Goal: Communication & Community: Answer question/provide support

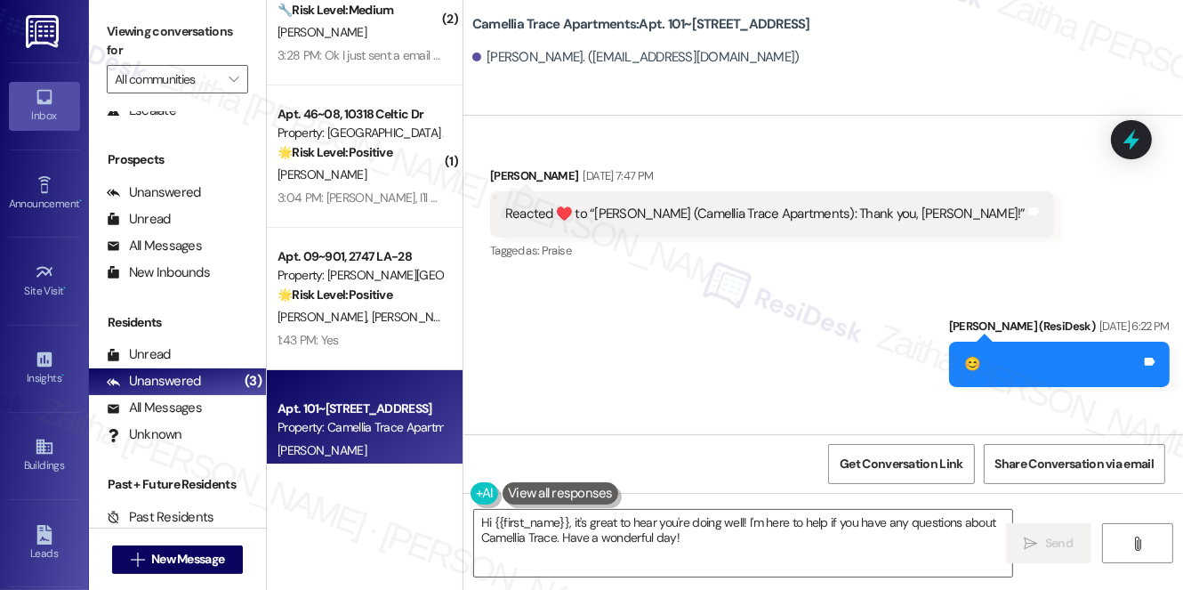
scroll to position [80, 0]
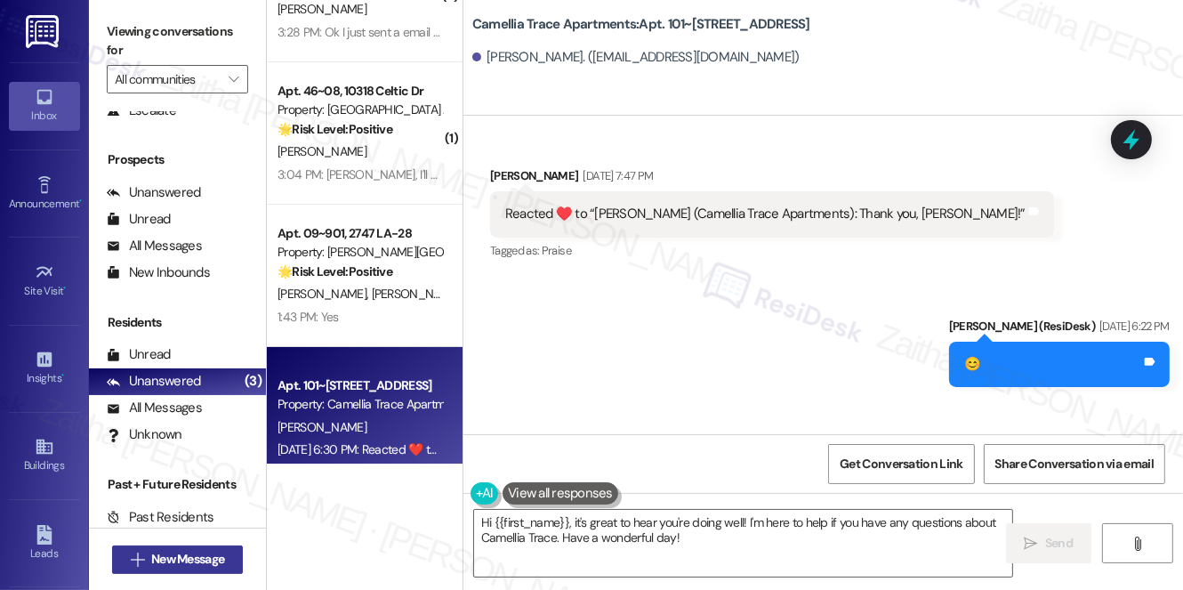
click at [158, 555] on span "New Message" at bounding box center [187, 559] width 73 height 19
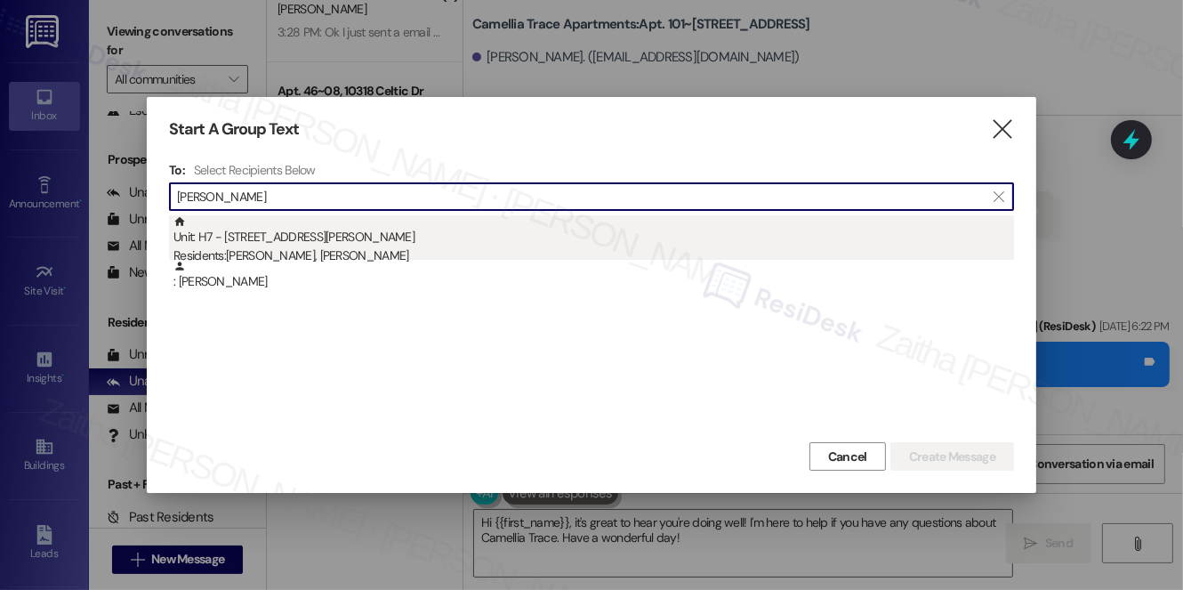
type input "[PERSON_NAME]"
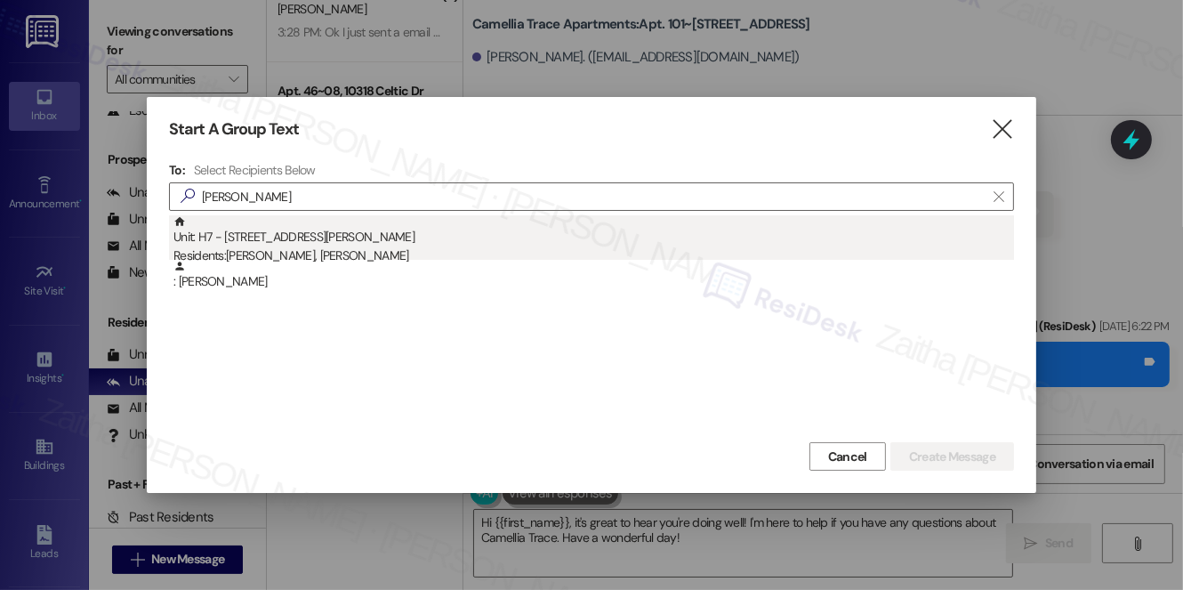
click at [274, 239] on div "Unit: H7 - [STREET_ADDRESS][PERSON_NAME] Residents: [PERSON_NAME], [PERSON_NAME]" at bounding box center [593, 240] width 840 height 51
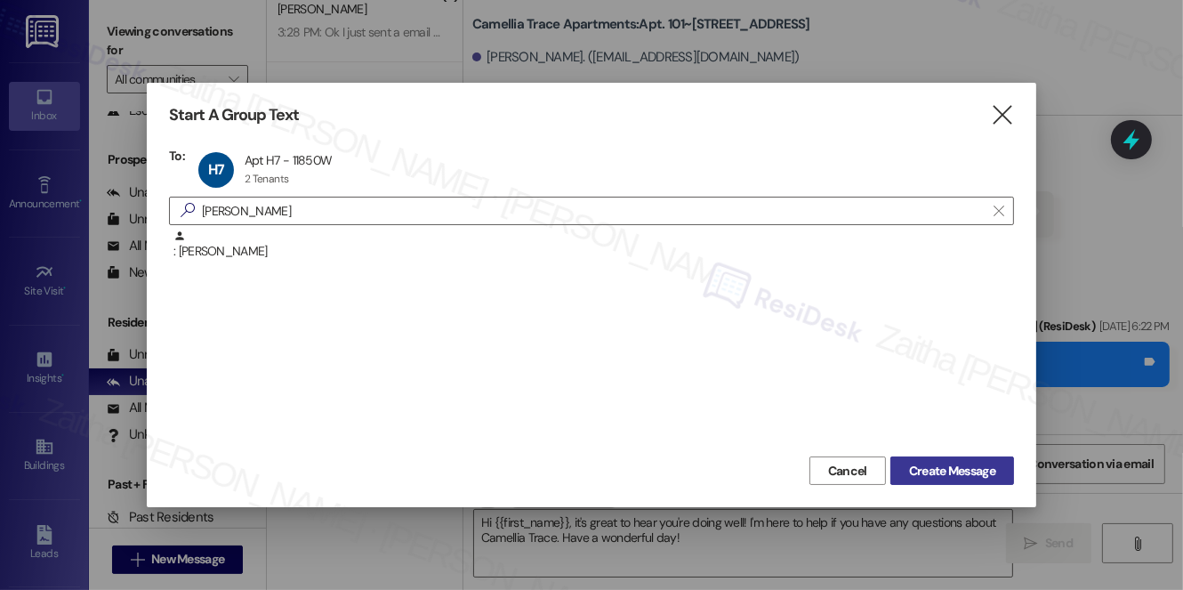
click at [963, 473] on span "Create Message" at bounding box center [952, 471] width 86 height 19
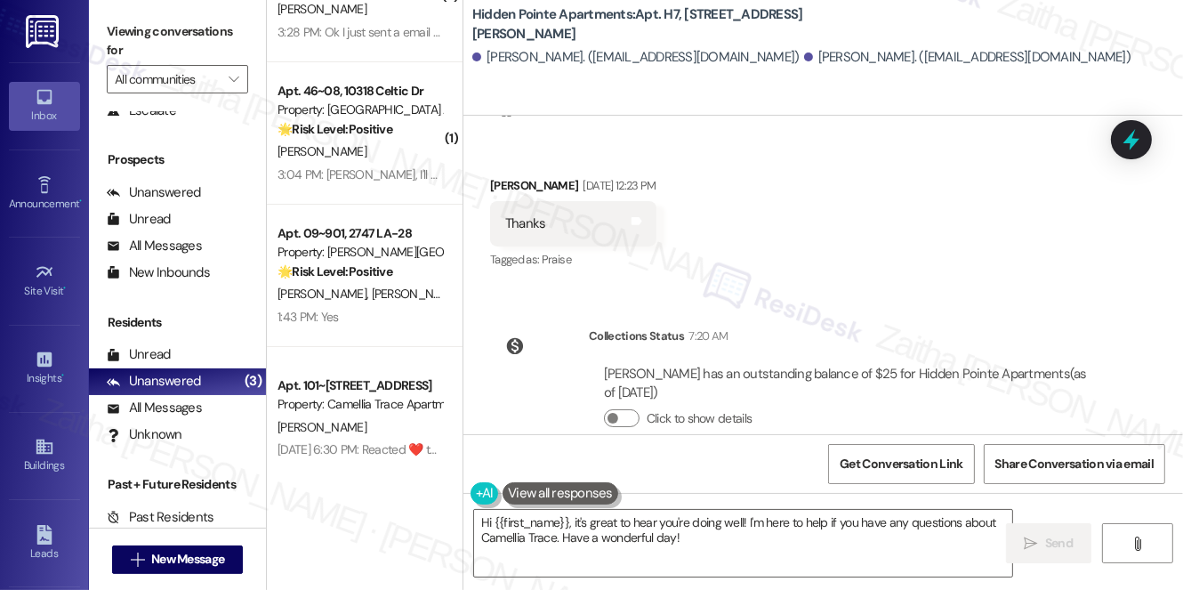
scroll to position [491, 0]
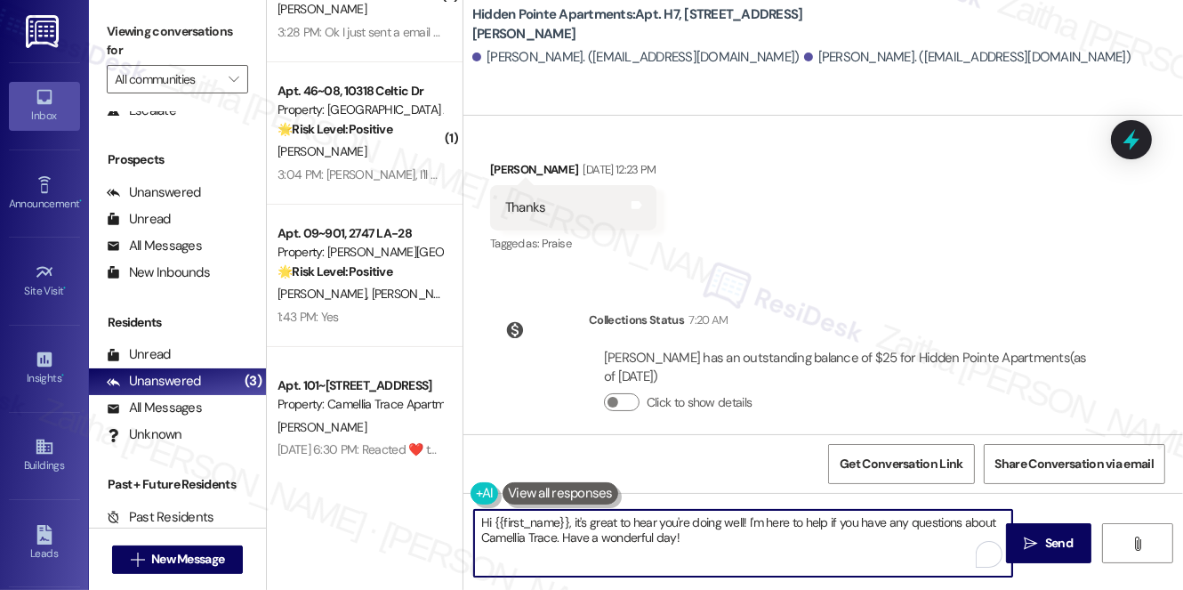
drag, startPoint x: 585, startPoint y: 519, endPoint x: 722, endPoint y: 542, distance: 138.7
click at [722, 542] on textarea "Hi {{first_name}}, it's great to hear you're doing well! I'm here to help if yo…" at bounding box center [743, 543] width 538 height 67
click at [962, 523] on textarea "Hi {{first_name}}, it's so nice to meet you, and I apologize for the delay in g…" at bounding box center [743, 543] width 538 height 67
paste textarea "If you ever need anything else, just reach out."
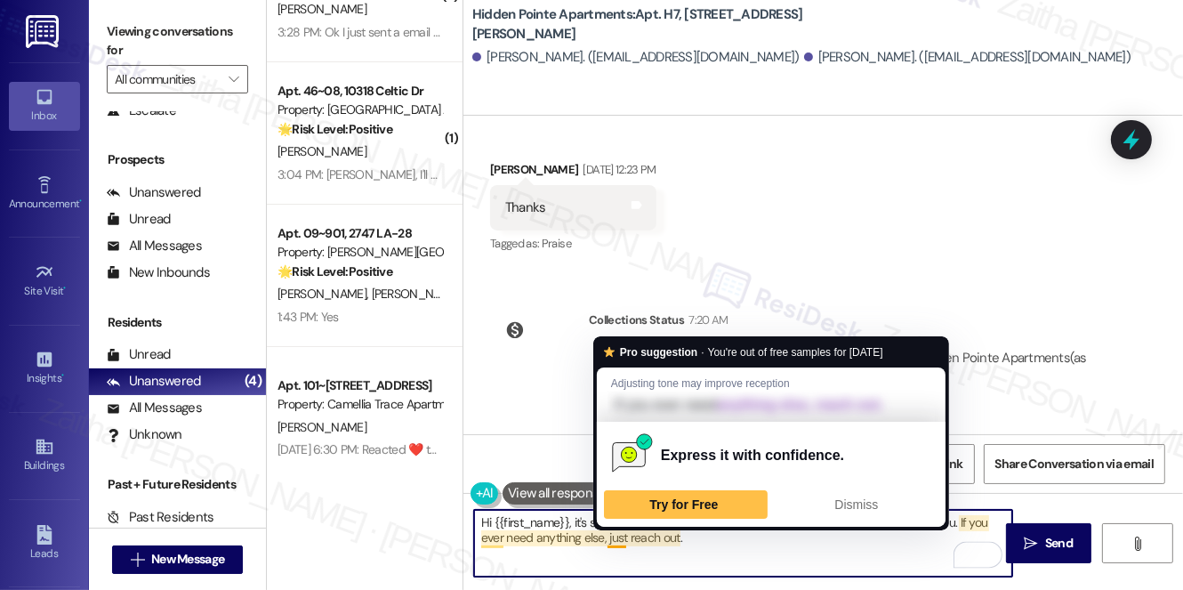
click at [614, 534] on textarea "Hi {{first_name}}, it's so nice to meet you, and I apologize for the delay in g…" at bounding box center [743, 543] width 538 height 67
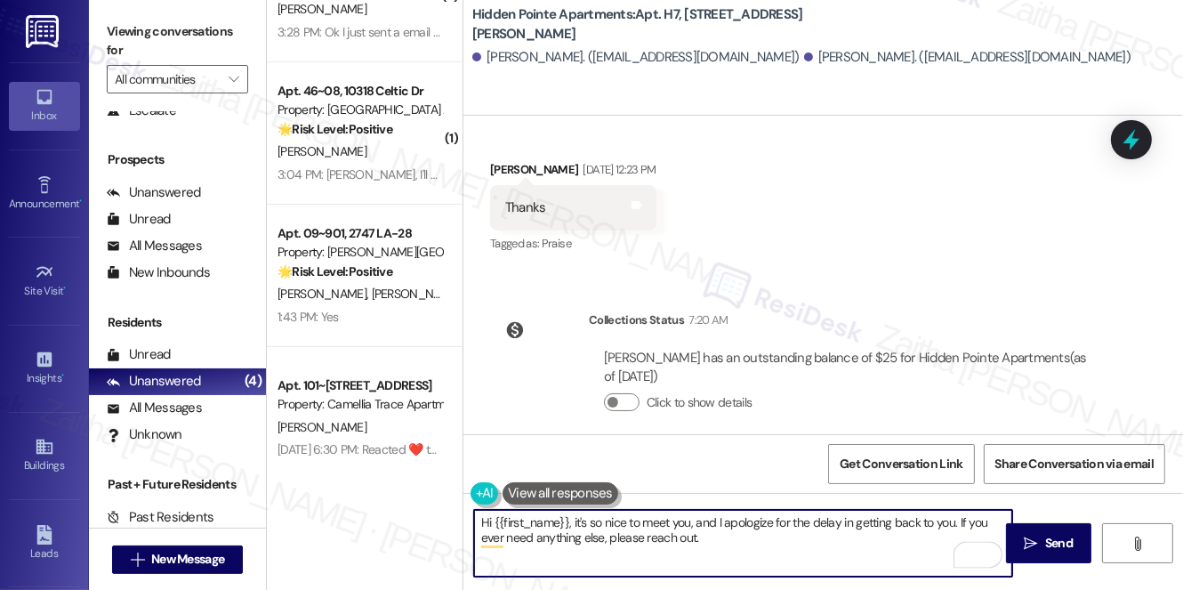
click at [715, 543] on textarea "Hi {{first_name}}, it's so nice to meet you, and I apologize for the delay in g…" at bounding box center [743, 543] width 538 height 67
drag, startPoint x: 481, startPoint y: 515, endPoint x: 847, endPoint y: 564, distance: 368.8
click at [847, 564] on textarea "Hi {{first_name}}, it's so nice to meet you, and I apologize for the delay in g…" at bounding box center [743, 543] width 538 height 67
type textarea "Hi {{first_name}}, it's so nice to meet you, and I apologize for the delay in g…"
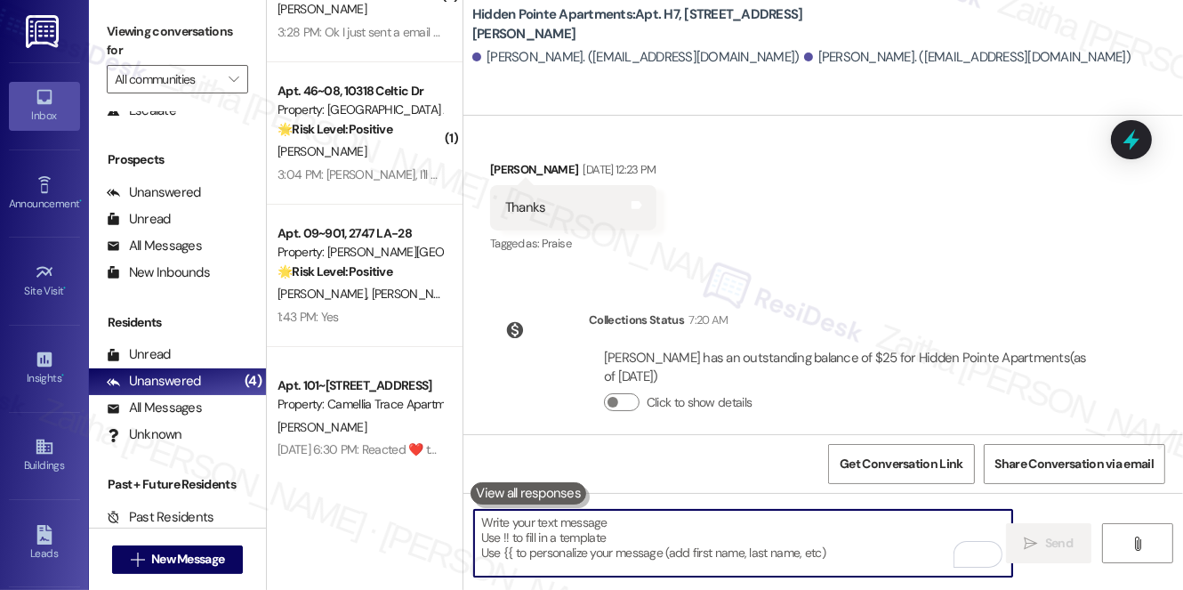
paste textarea "Hi {{first_name}}, it’s so nice to meet you! I’m sorry for the delay in getting…"
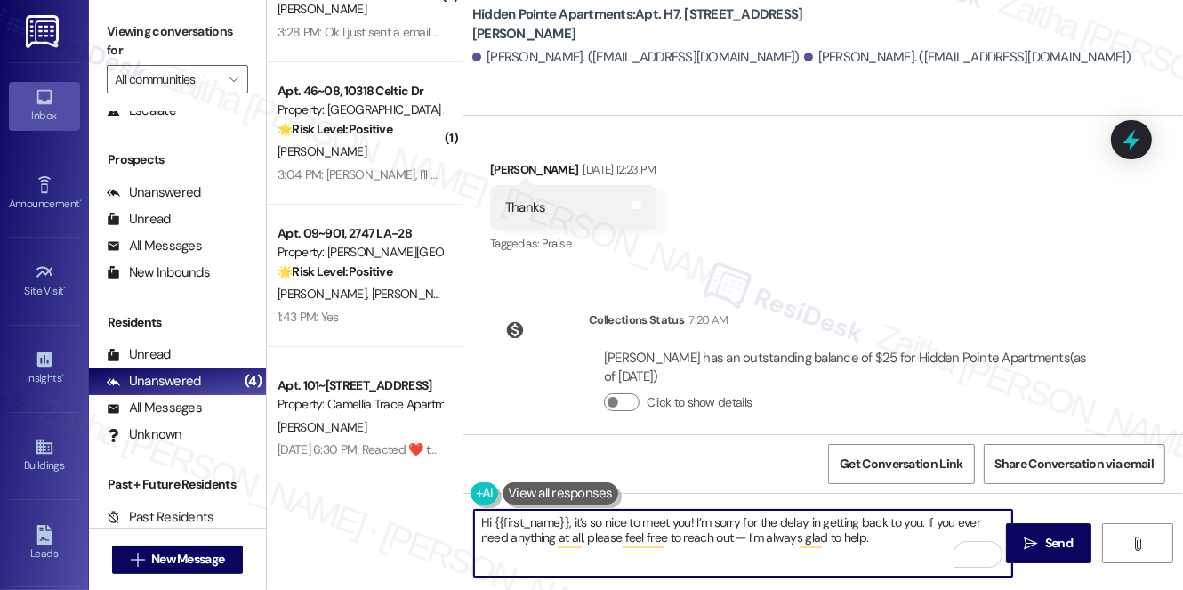
click at [739, 536] on textarea "Hi {{first_name}}, it’s so nice to meet you! I’m sorry for the delay in getting…" at bounding box center [743, 543] width 538 height 67
click at [894, 539] on textarea "Hi {{first_name}}, it’s so nice to meet you! I’m sorry for the delay in getting…" at bounding box center [743, 543] width 538 height 67
type textarea "Hi {{first_name}}, it’s so nice to meet you! I’m sorry for the delay in getting…"
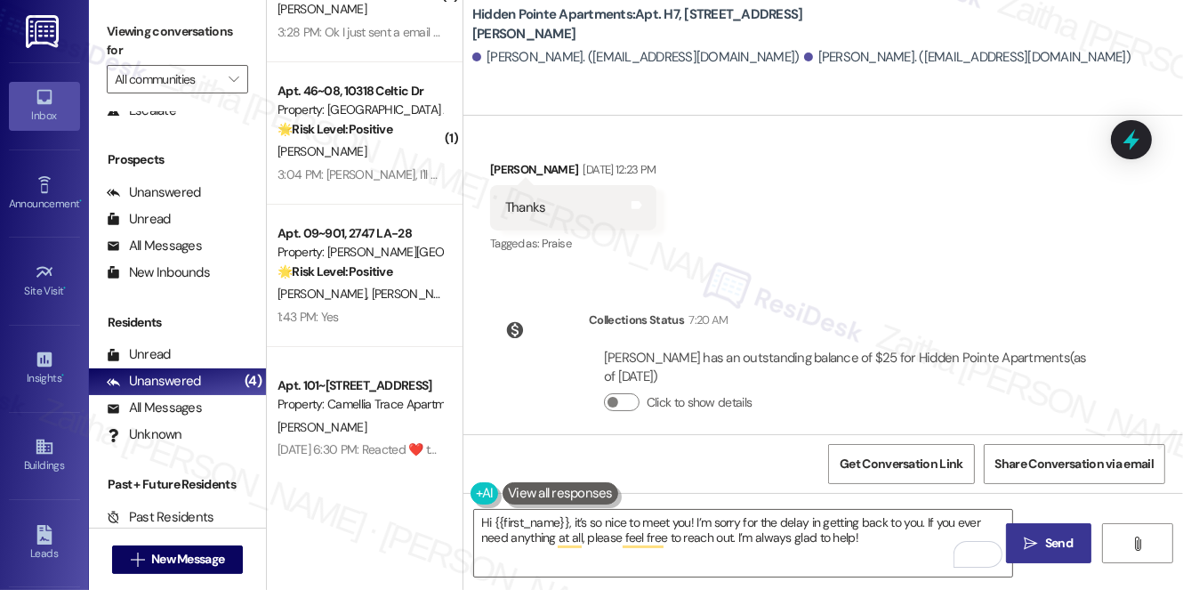
click at [1064, 539] on span "Send" at bounding box center [1059, 543] width 28 height 19
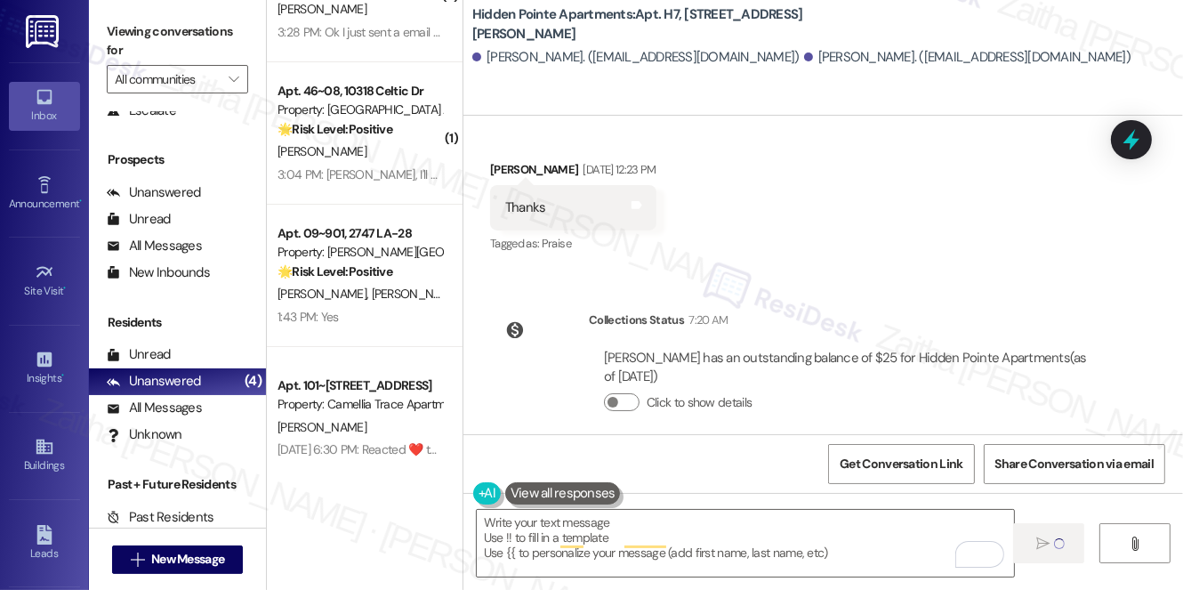
type textarea "Fetching suggested responses. Please feel free to read through the conversation…"
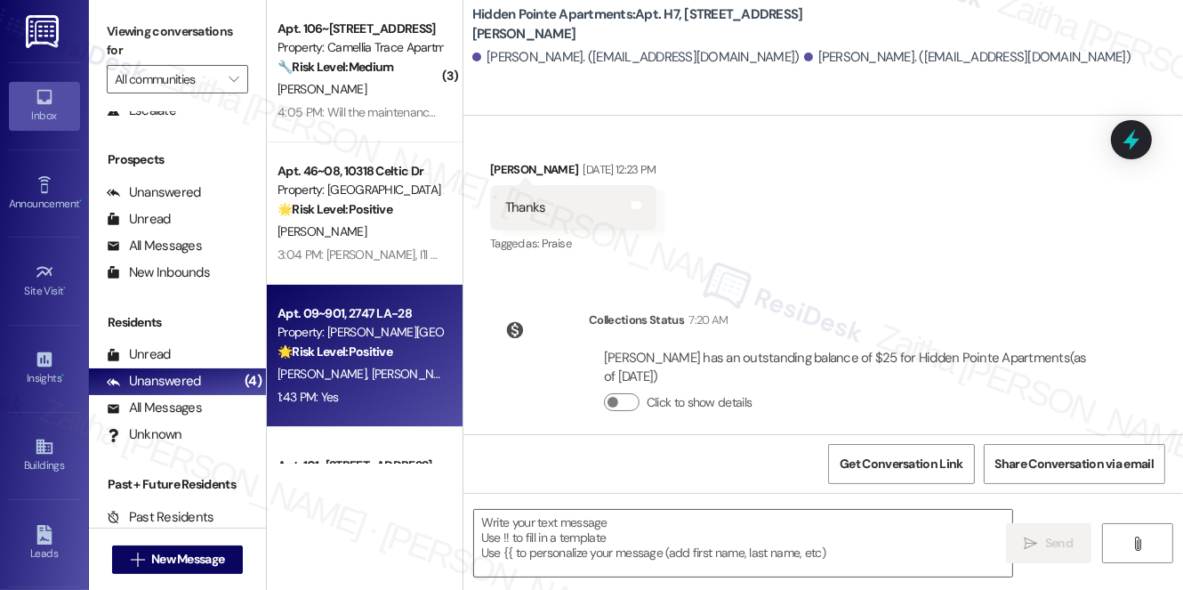
scroll to position [0, 0]
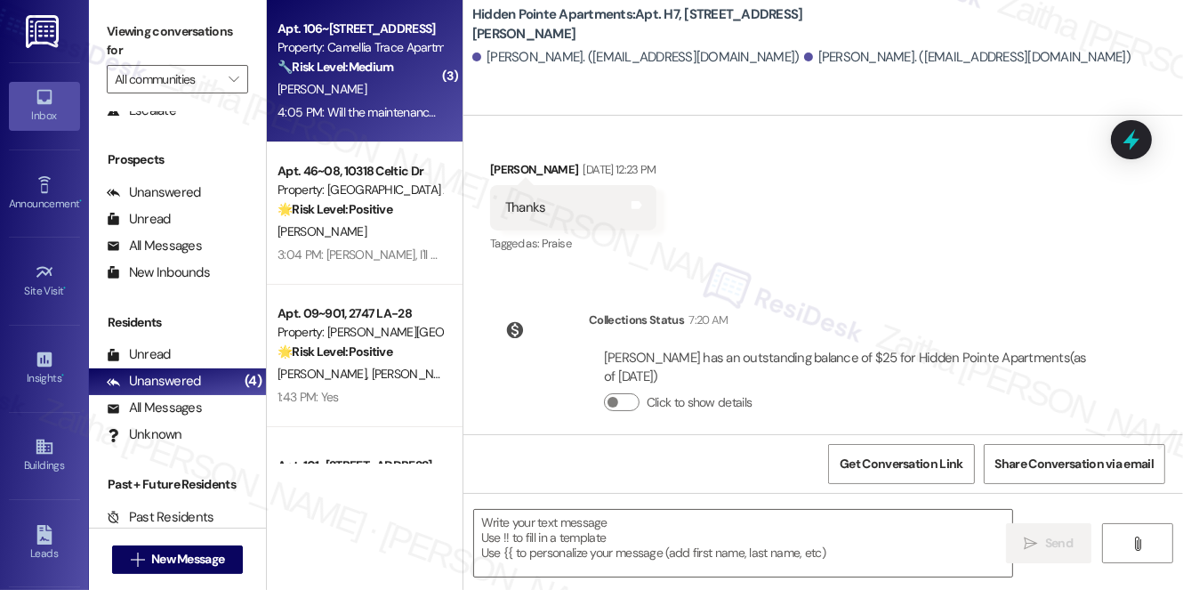
click at [356, 88] on div "[PERSON_NAME]" at bounding box center [360, 89] width 168 height 22
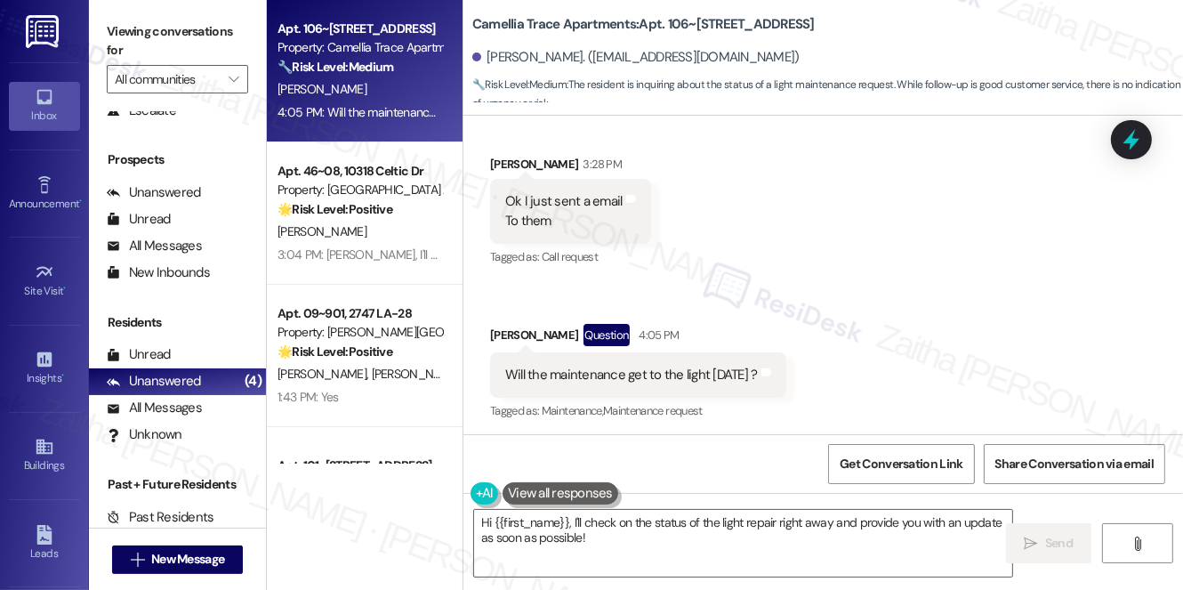
scroll to position [4076, 0]
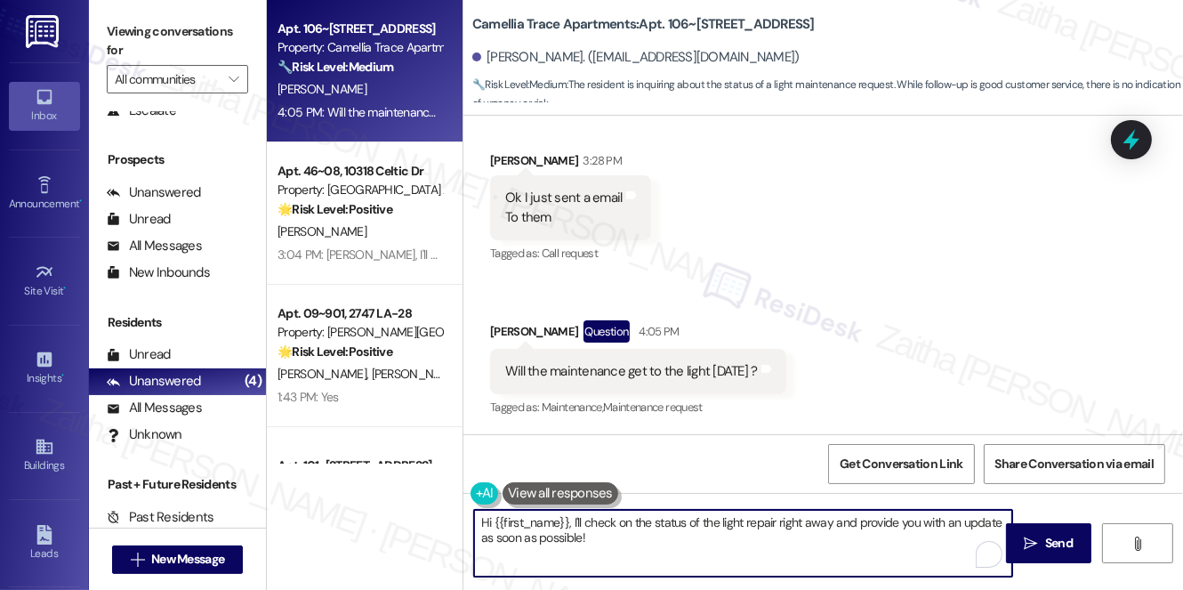
drag, startPoint x: 478, startPoint y: 522, endPoint x: 631, endPoint y: 548, distance: 154.2
click at [631, 548] on textarea "Hi {{first_name}}, I'll check on the status of the light repair right away and …" at bounding box center [743, 543] width 538 height 67
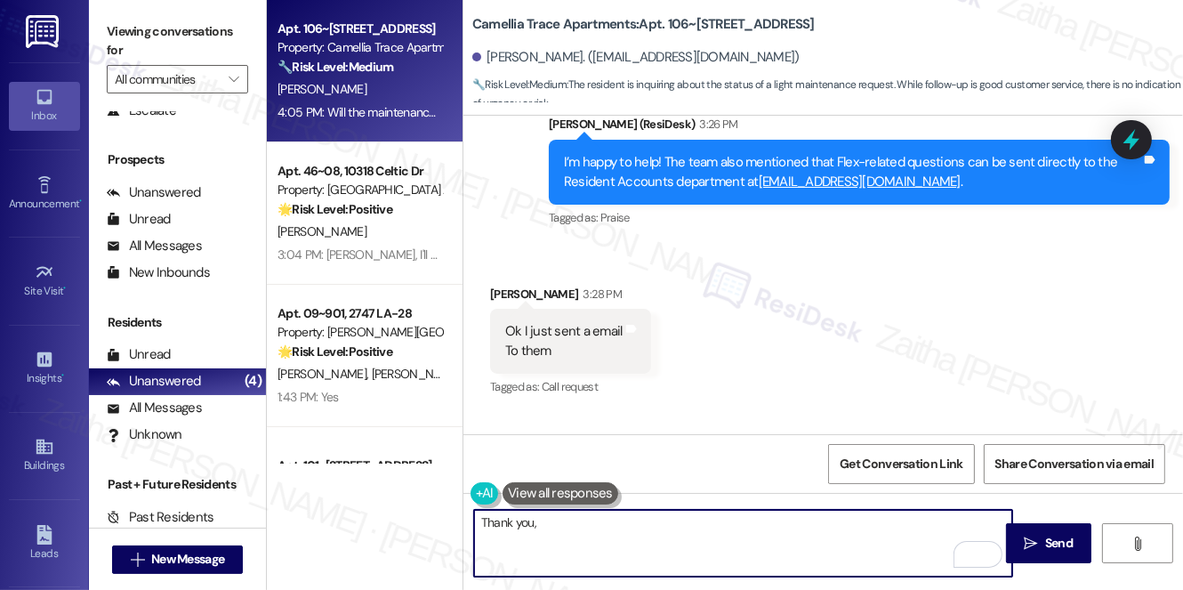
scroll to position [3914, 0]
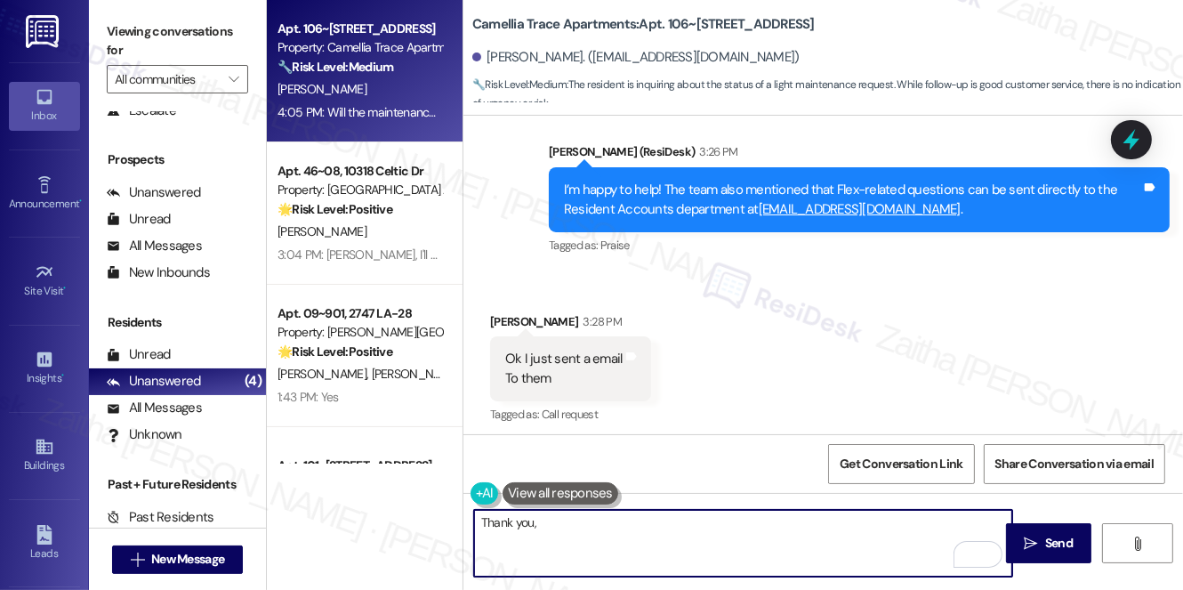
click at [505, 320] on div "[PERSON_NAME] 3:28 PM" at bounding box center [570, 324] width 161 height 25
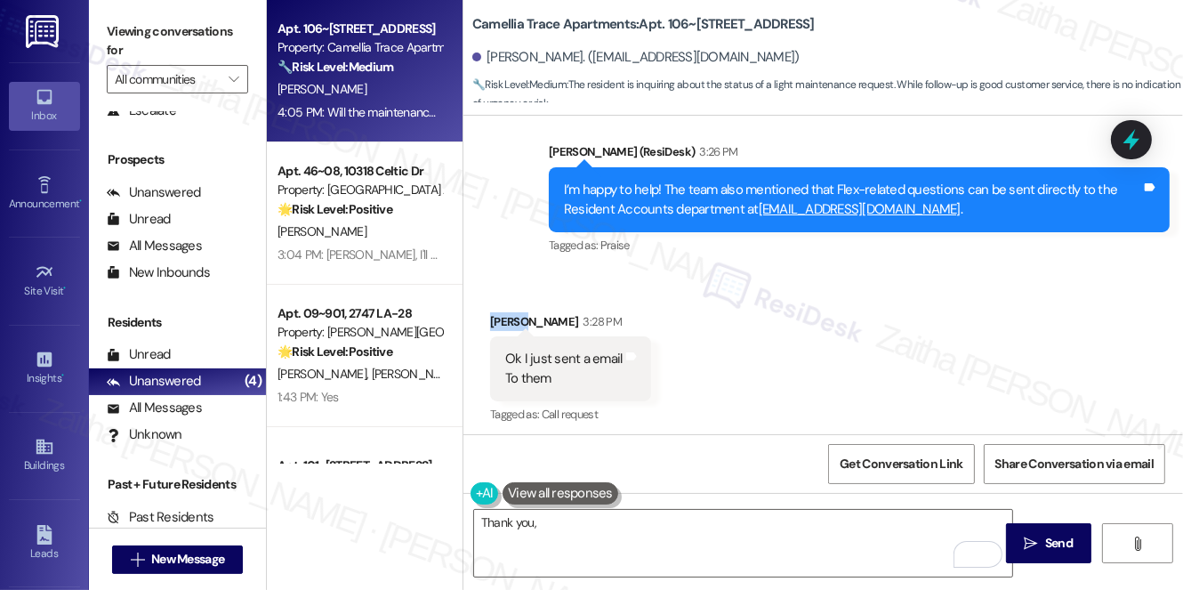
click at [505, 320] on div "[PERSON_NAME] 3:28 PM" at bounding box center [570, 324] width 161 height 25
copy div "[PERSON_NAME]"
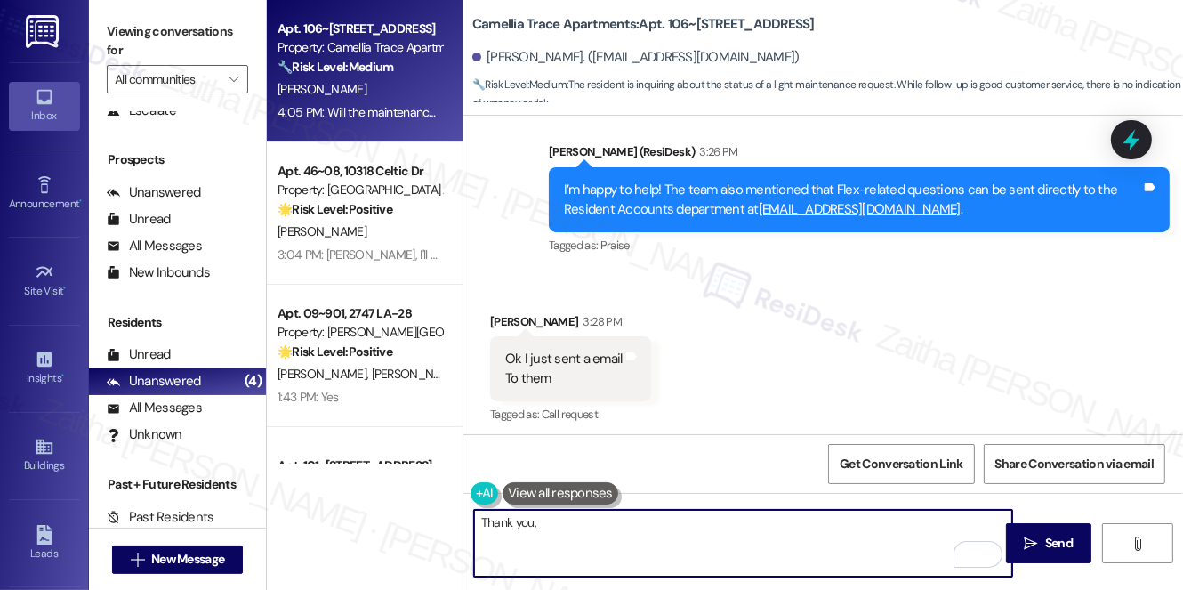
click at [570, 518] on textarea "Thank you," at bounding box center [743, 543] width 538 height 67
paste textarea "[PERSON_NAME]"
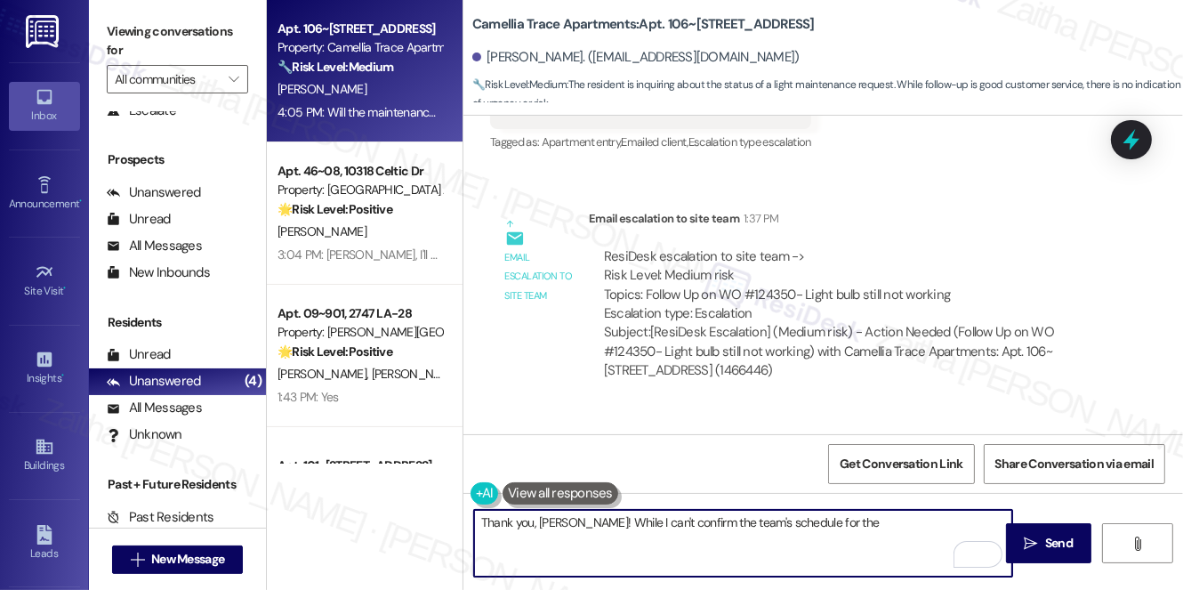
scroll to position [1564, 0]
drag, startPoint x: 485, startPoint y: 522, endPoint x: 583, endPoint y: 552, distance: 102.4
click at [583, 552] on textarea "Thank you, [PERSON_NAME]! While I can't confirm the team's schedule to fix the …" at bounding box center [743, 543] width 538 height 67
type textarea "T"
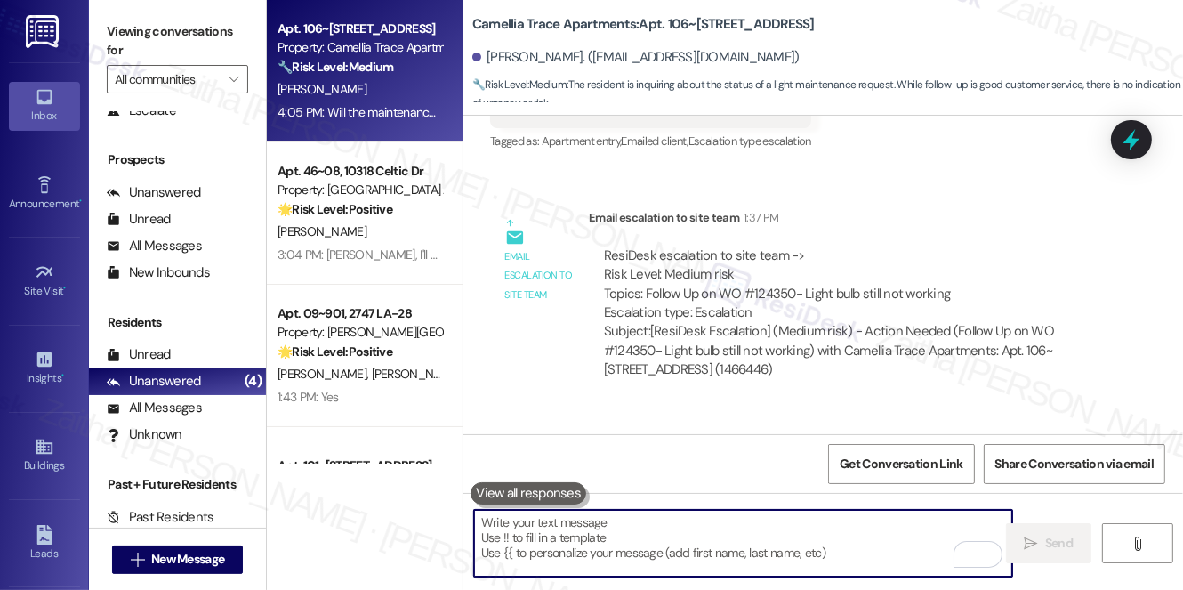
click at [533, 533] on textarea "To enrich screen reader interactions, please activate Accessibility in Grammarl…" at bounding box center [743, 543] width 538 height 67
paste textarea "Thank you, [PERSON_NAME]! While I’m not able to confirm the team’s exact schedu…"
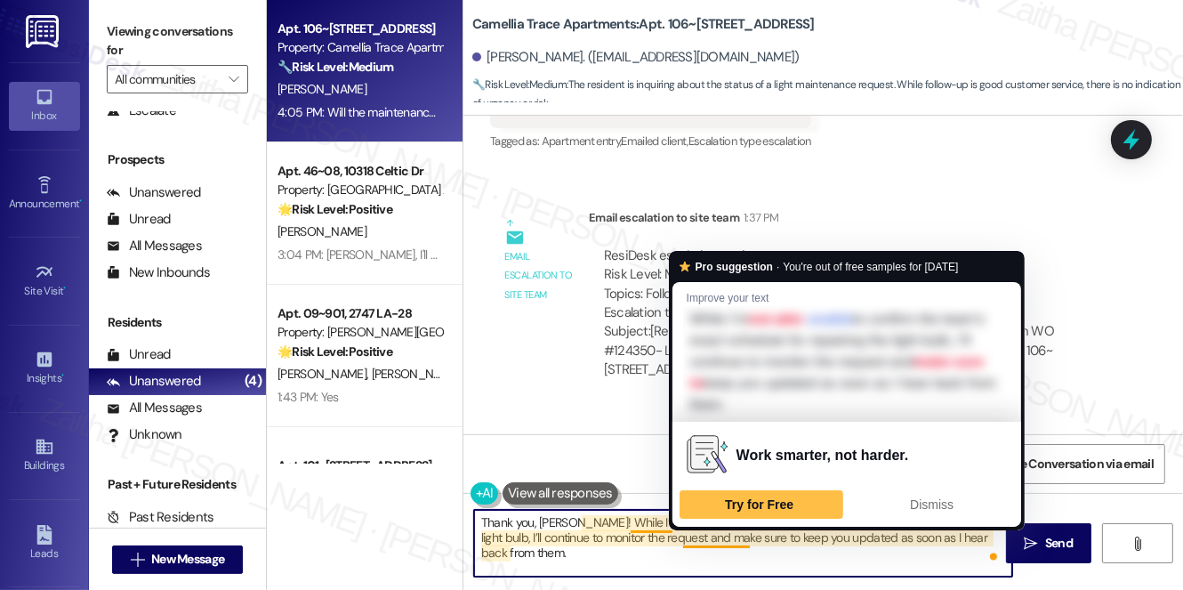
click at [716, 535] on textarea "Thank you, [PERSON_NAME]! While I’m not able to confirm the team’s exact schedu…" at bounding box center [743, 543] width 538 height 67
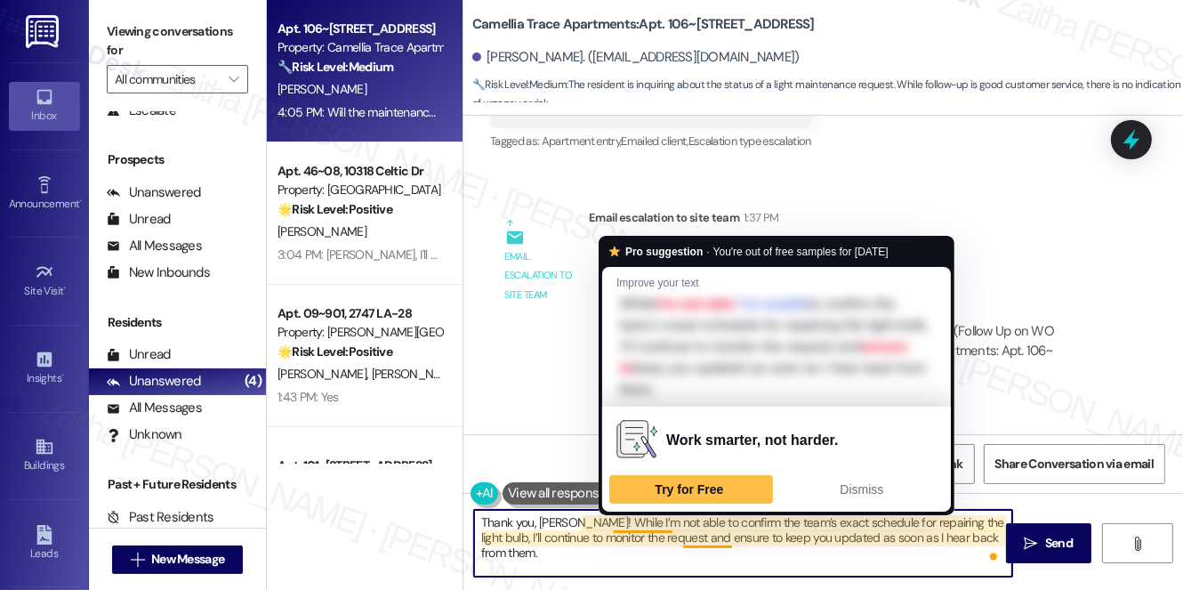
click at [647, 522] on textarea "Thank you, [PERSON_NAME]! While I’m not able to confirm the team’s exact schedu…" at bounding box center [743, 543] width 538 height 67
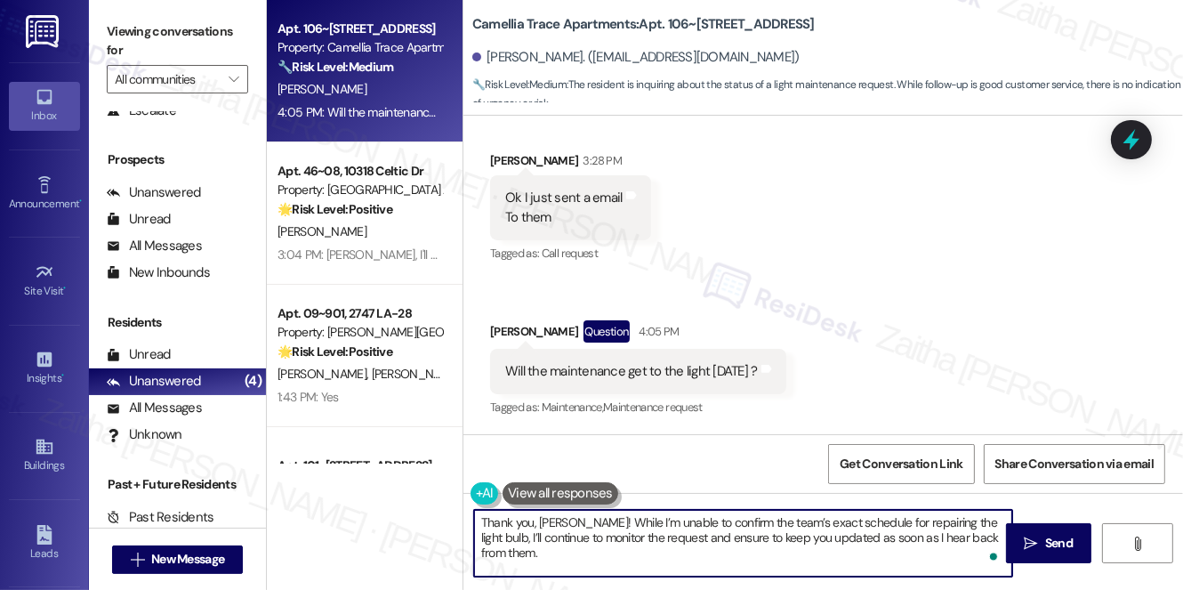
scroll to position [4076, 0]
type textarea "Thank you, [PERSON_NAME]! While I’m unable to confirm the team’s exact schedule…"
click at [1042, 539] on span "Send" at bounding box center [1058, 543] width 35 height 19
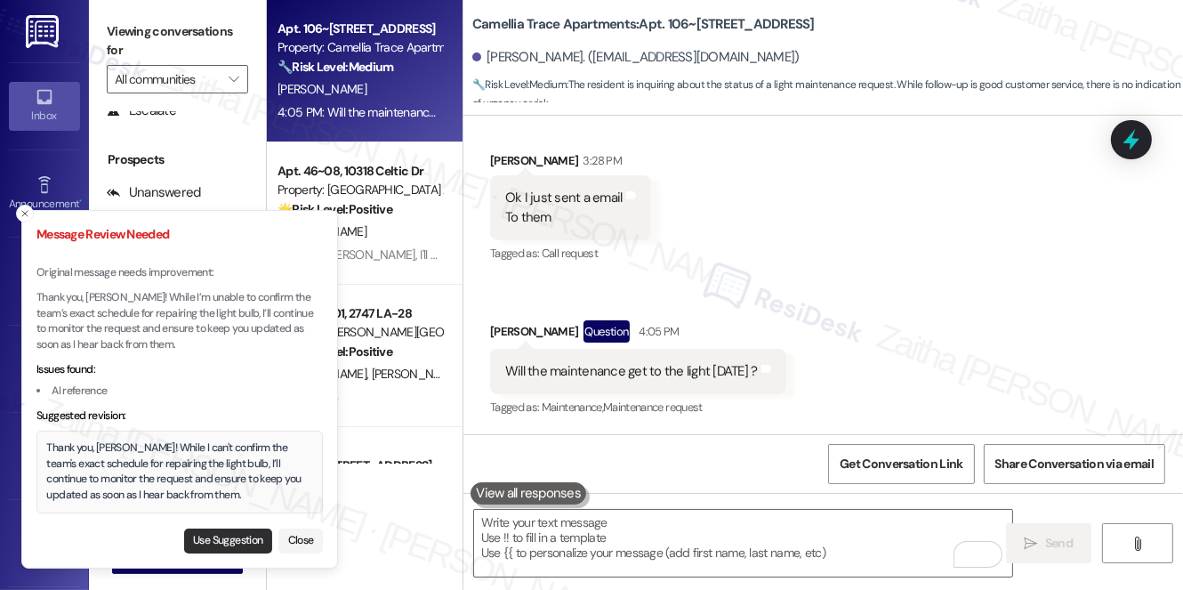
click at [210, 534] on button "Use Suggestion" at bounding box center [228, 540] width 88 height 25
type textarea "Thank you, [PERSON_NAME]! While I can't confirm the team's exact schedule for r…"
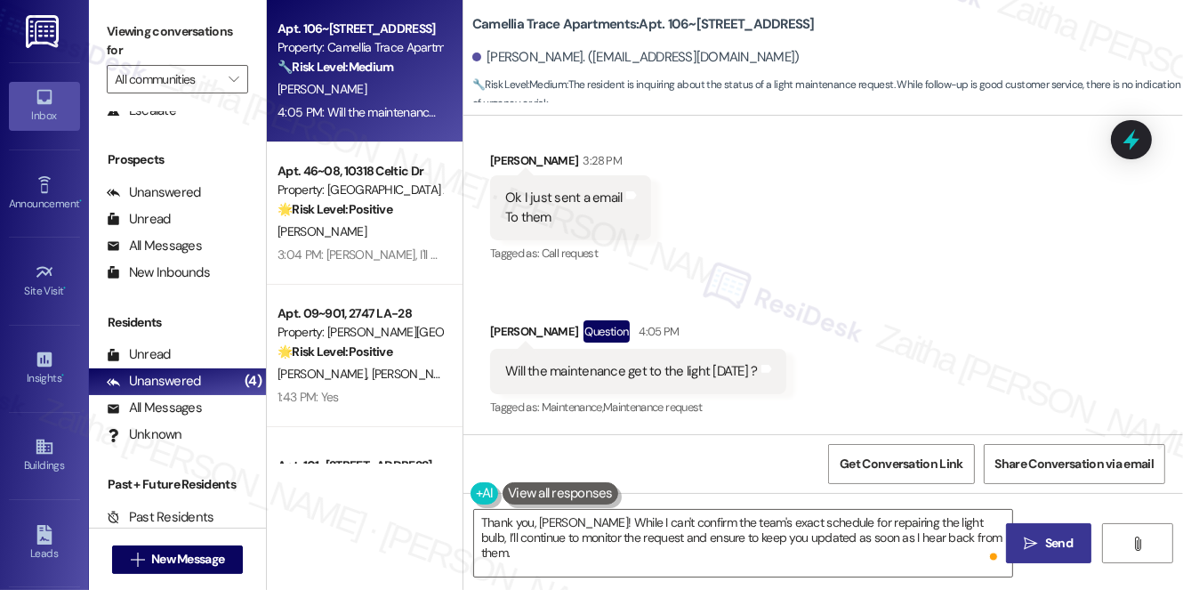
click at [1029, 543] on icon "" at bounding box center [1031, 543] width 13 height 14
